Goal: Task Accomplishment & Management: Manage account settings

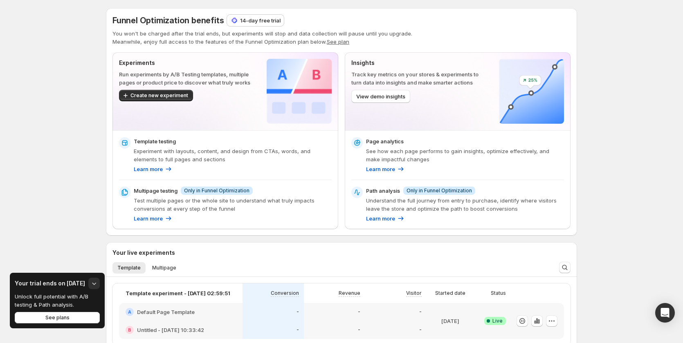
scroll to position [204, 0]
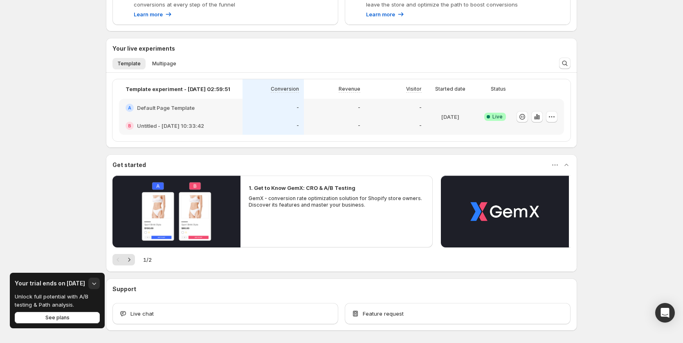
click at [310, 124] on div "-" at bounding box center [334, 126] width 61 height 18
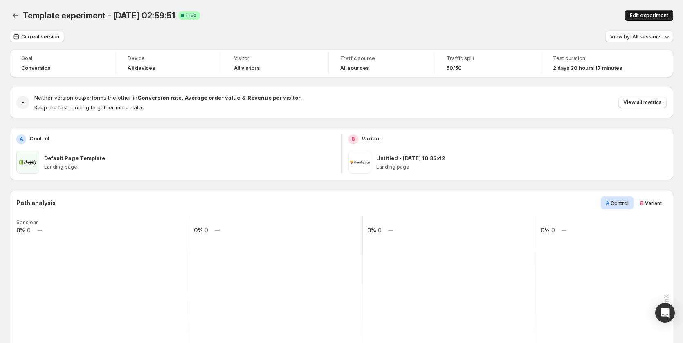
click at [643, 15] on span "Edit experiment" at bounding box center [648, 15] width 38 height 7
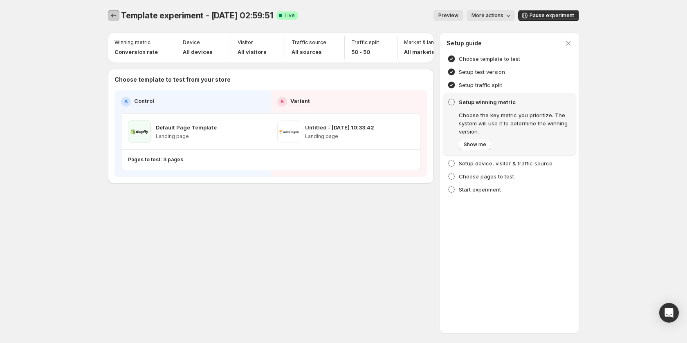
click at [109, 14] on button "Experiments" at bounding box center [113, 15] width 11 height 11
